Goal: Navigation & Orientation: Find specific page/section

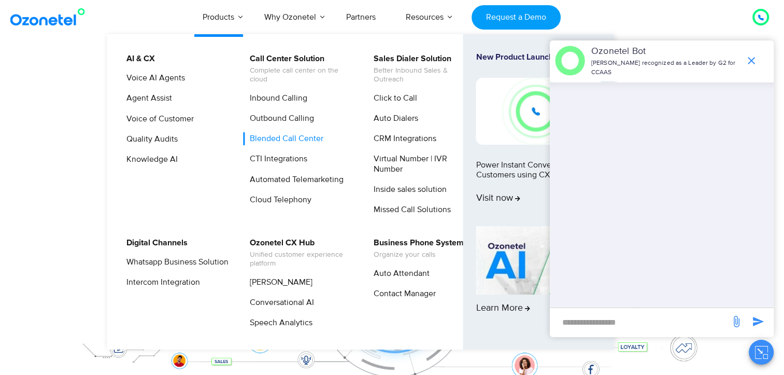
click at [285, 138] on link "Blended Call Center" at bounding box center [284, 138] width 82 height 13
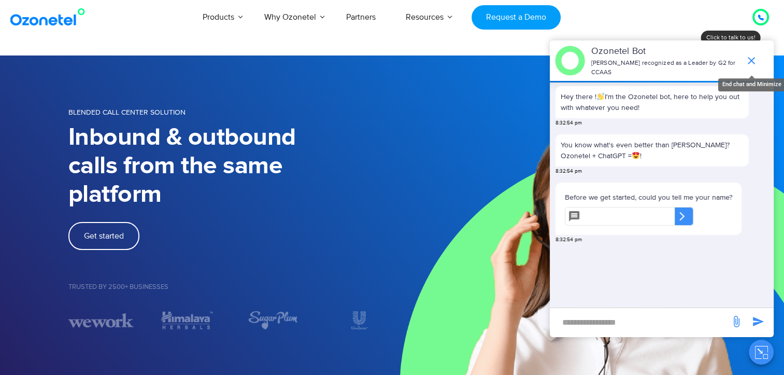
click at [752, 57] on icon "end chat or minimize" at bounding box center [751, 60] width 7 height 7
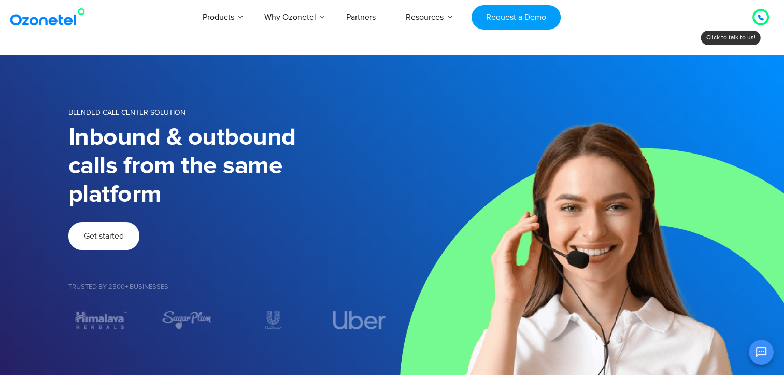
click at [123, 232] on span "Get started" at bounding box center [104, 236] width 40 height 8
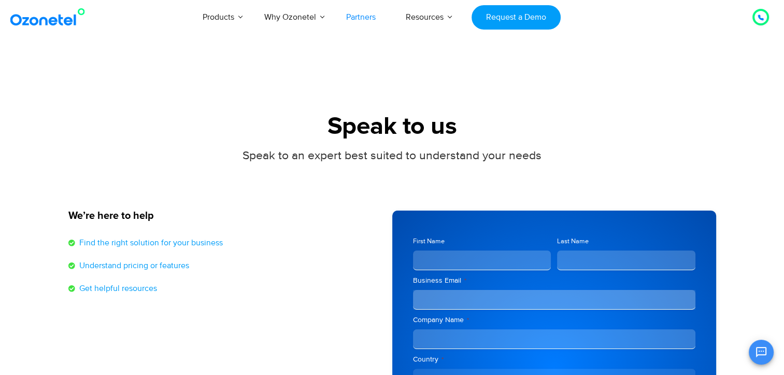
click at [367, 15] on link "Partners" at bounding box center [361, 17] width 60 height 34
